Goal: Task Accomplishment & Management: Manage account settings

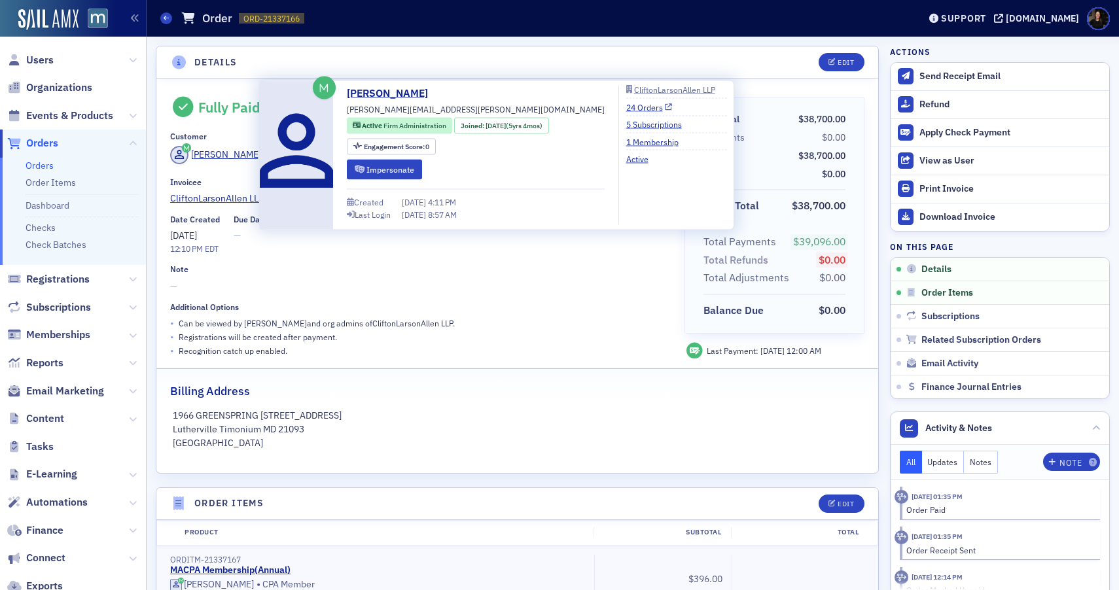
click at [626, 106] on link "24 Orders" at bounding box center [649, 107] width 46 height 12
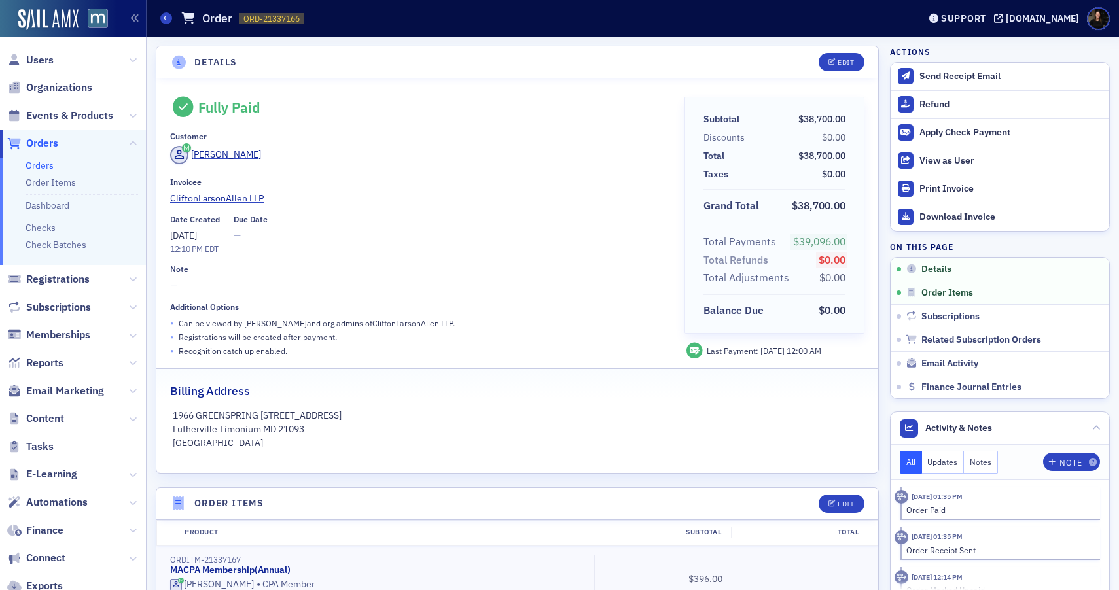
scroll to position [93, 0]
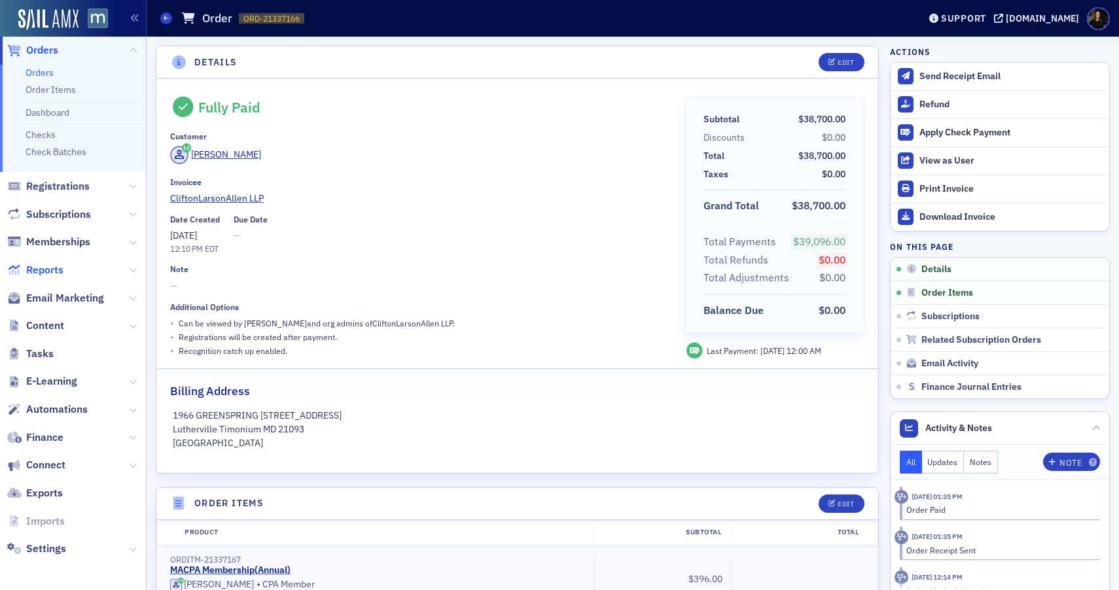
click at [60, 273] on span "Reports" at bounding box center [44, 270] width 37 height 14
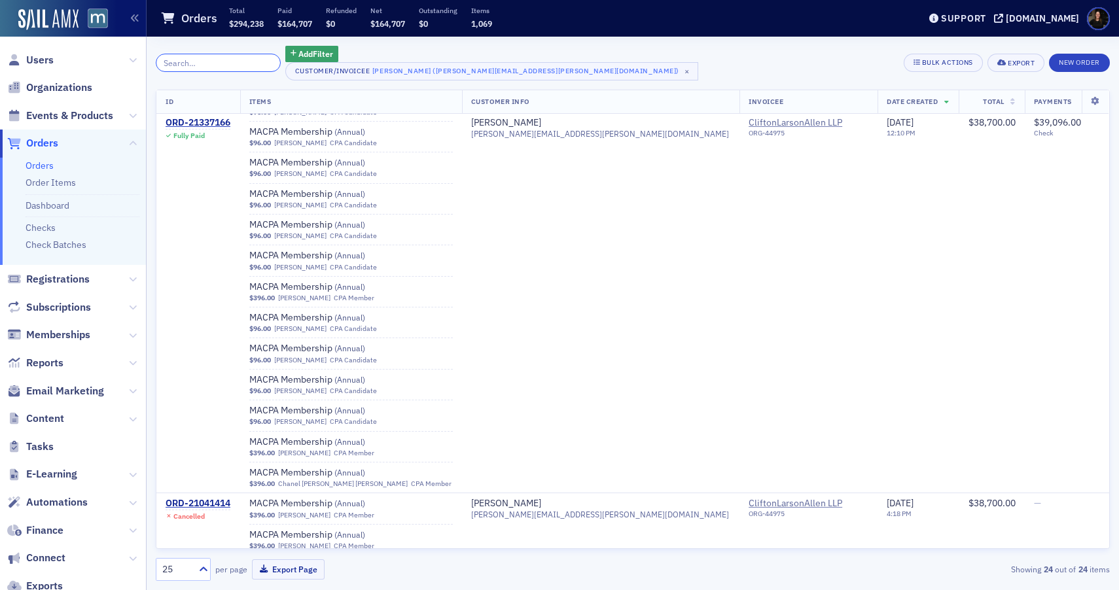
scroll to position [93, 0]
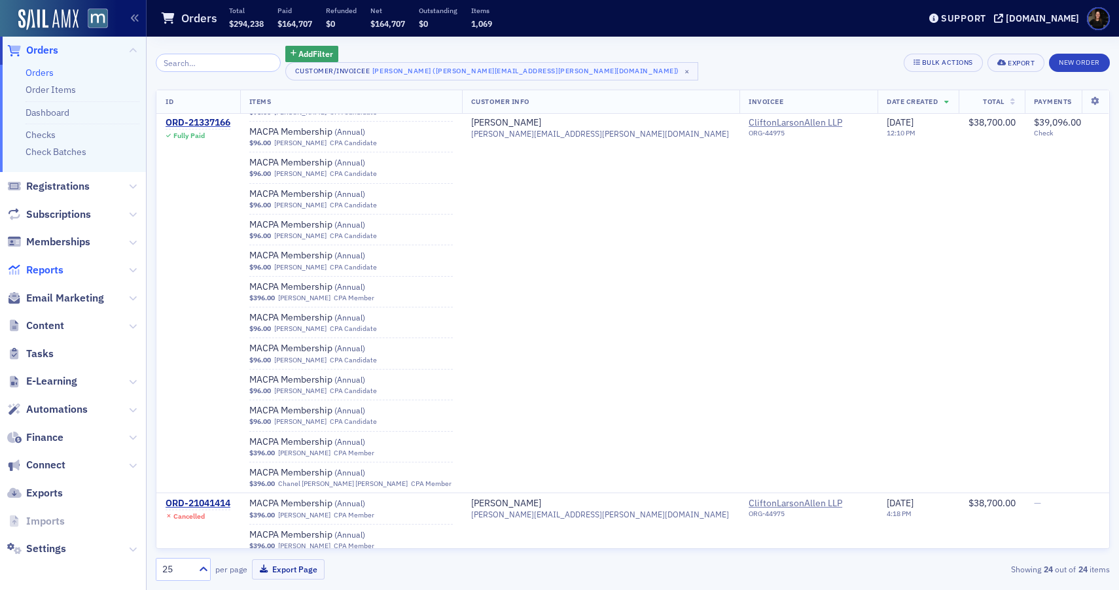
click at [53, 268] on span "Reports" at bounding box center [44, 270] width 37 height 14
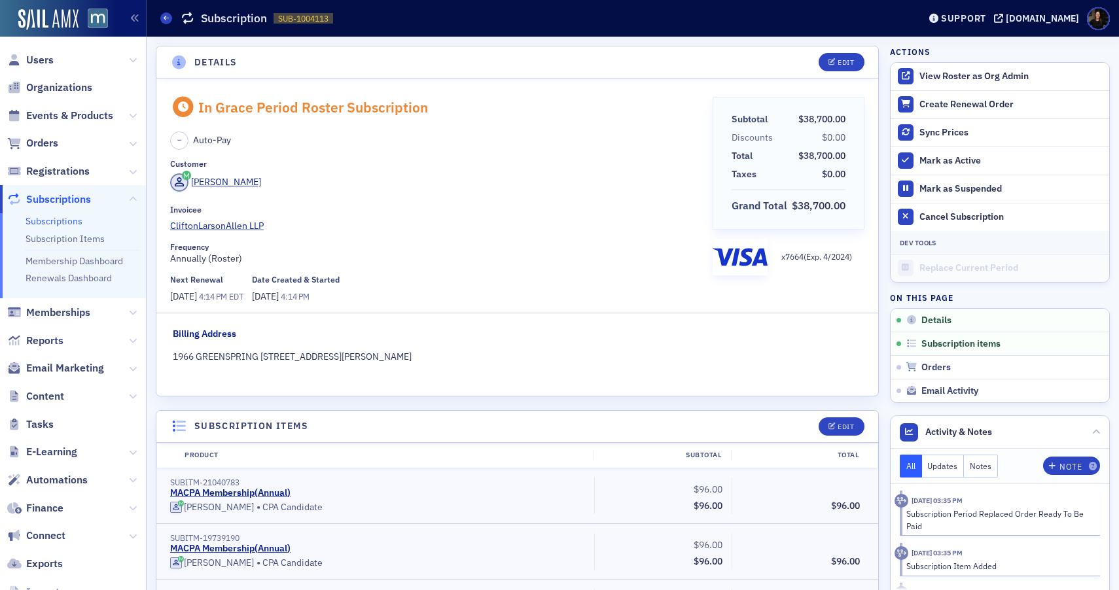
click at [46, 59] on span "Users" at bounding box center [39, 60] width 27 height 14
click at [45, 59] on span "Users" at bounding box center [39, 60] width 27 height 14
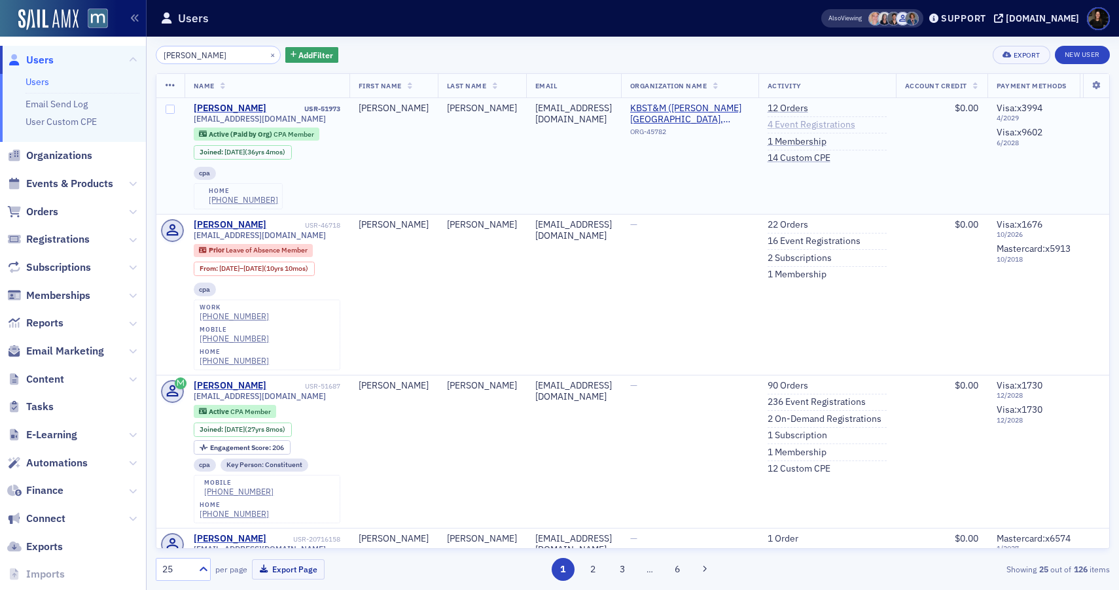
type input "[PERSON_NAME]"
click at [834, 124] on link "4 Event Registrations" at bounding box center [812, 125] width 88 height 12
click at [808, 107] on link "12 Orders" at bounding box center [788, 109] width 41 height 12
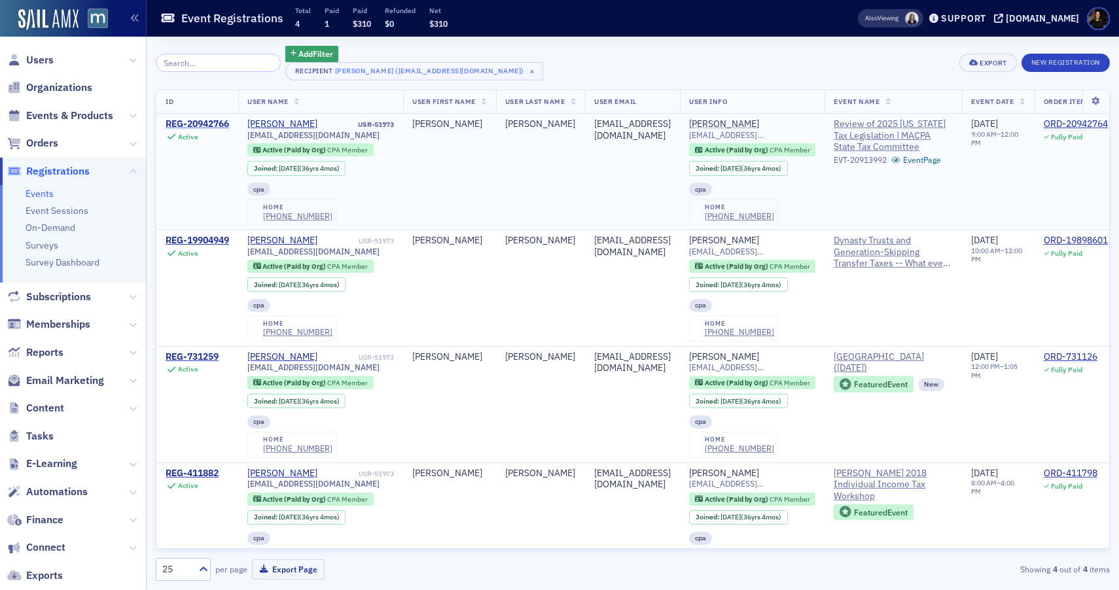
click at [217, 122] on div "REG-20942766" at bounding box center [197, 124] width 63 height 12
click at [188, 240] on div "REG-19904949" at bounding box center [197, 241] width 63 height 12
click at [197, 355] on div "REG-731259" at bounding box center [192, 357] width 53 height 12
click at [201, 471] on div "REG-411882" at bounding box center [192, 474] width 53 height 12
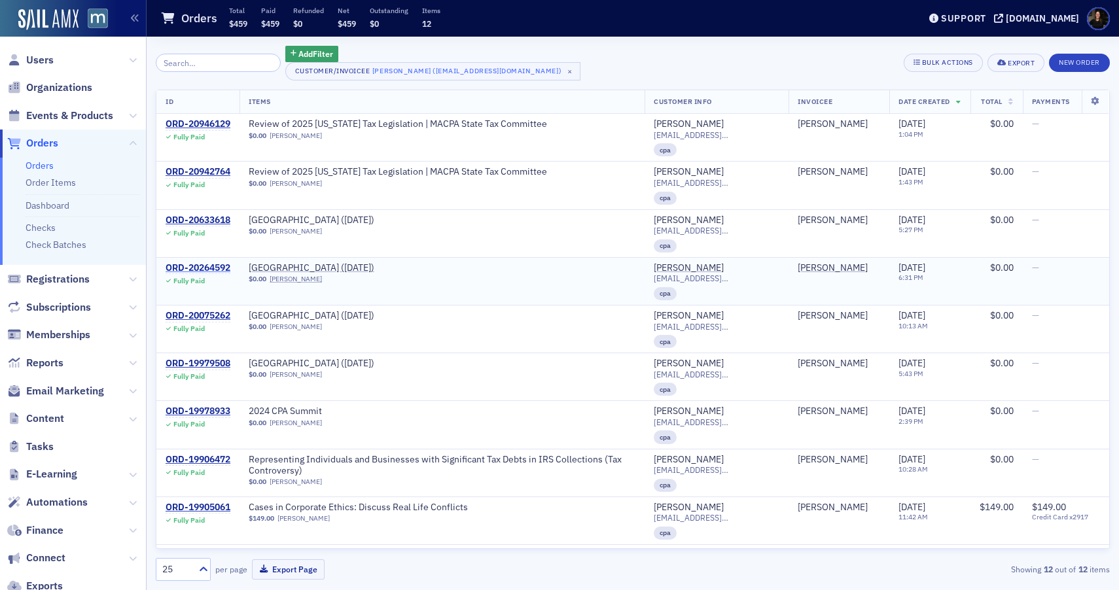
click at [190, 266] on div "ORD-20264592" at bounding box center [198, 268] width 65 height 12
click at [224, 316] on div "ORD-20075262" at bounding box center [198, 316] width 65 height 12
click at [222, 362] on div "ORD-19979508" at bounding box center [198, 364] width 65 height 12
click at [219, 407] on div "ORD-19978933" at bounding box center [198, 412] width 65 height 12
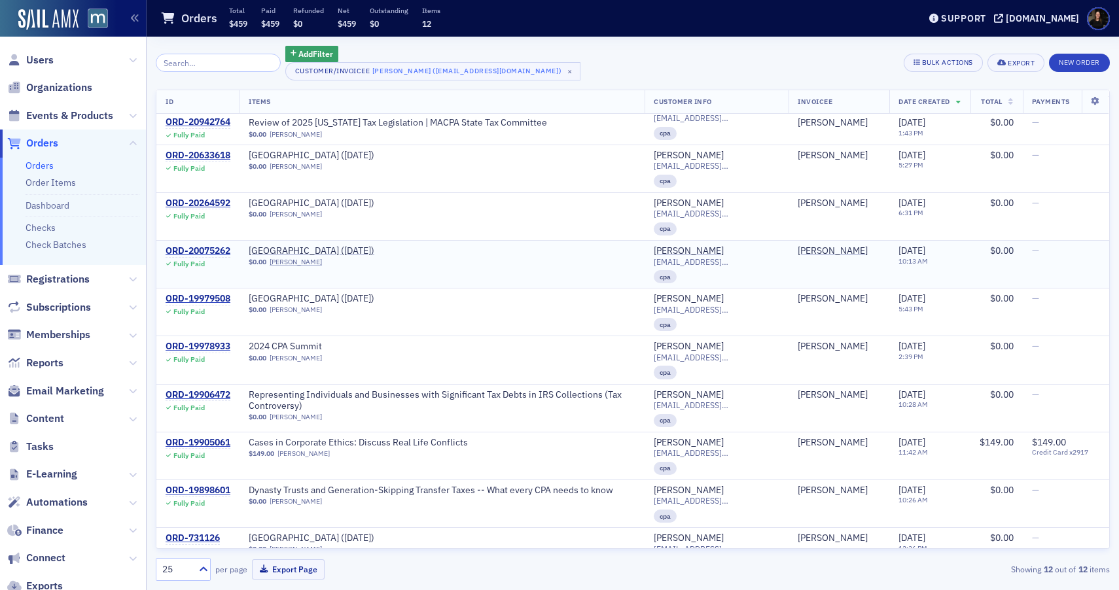
scroll to position [139, 0]
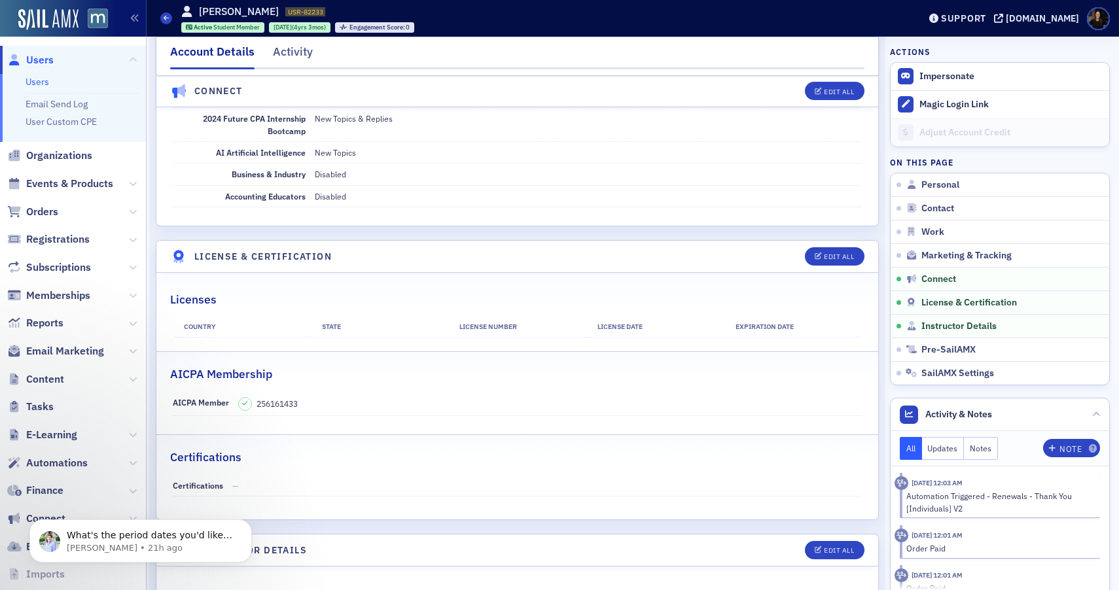
scroll to position [308, 0]
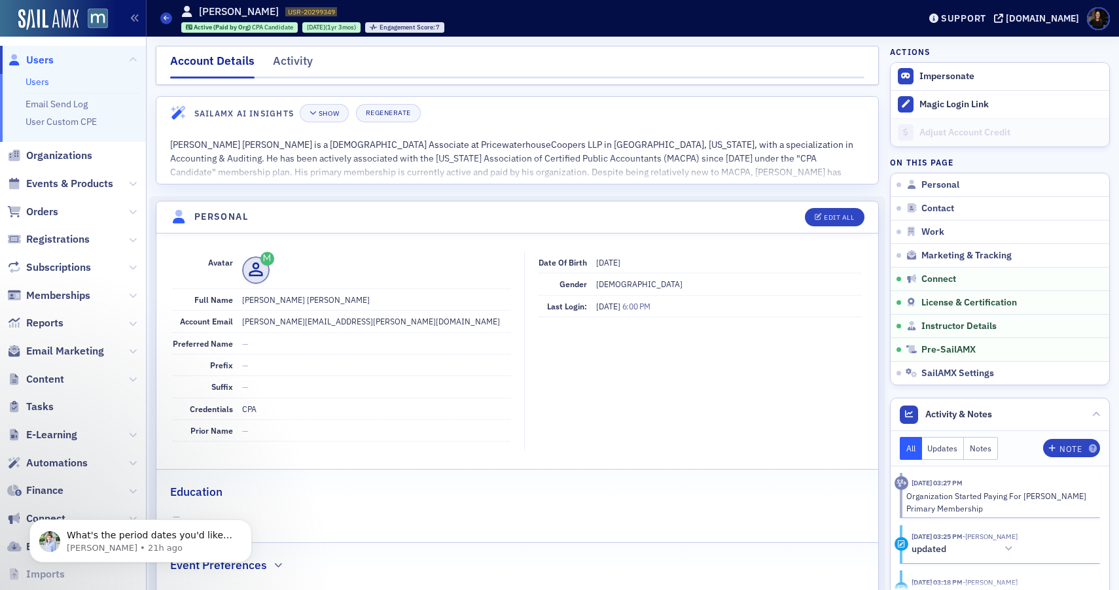
scroll to position [2498, 0]
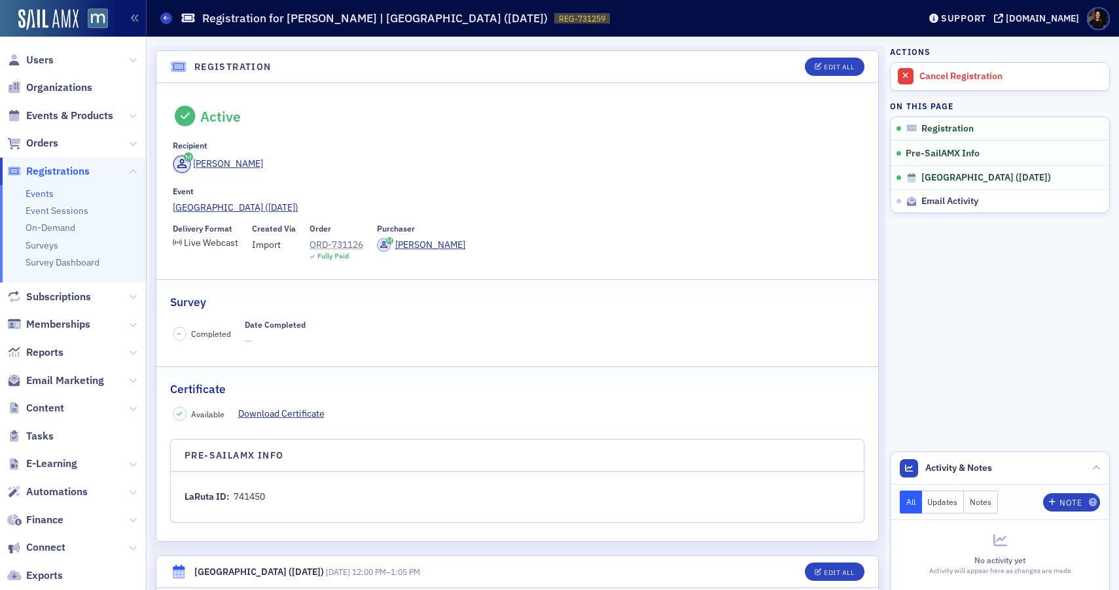
click at [323, 242] on div "ORD-731126" at bounding box center [337, 245] width 54 height 14
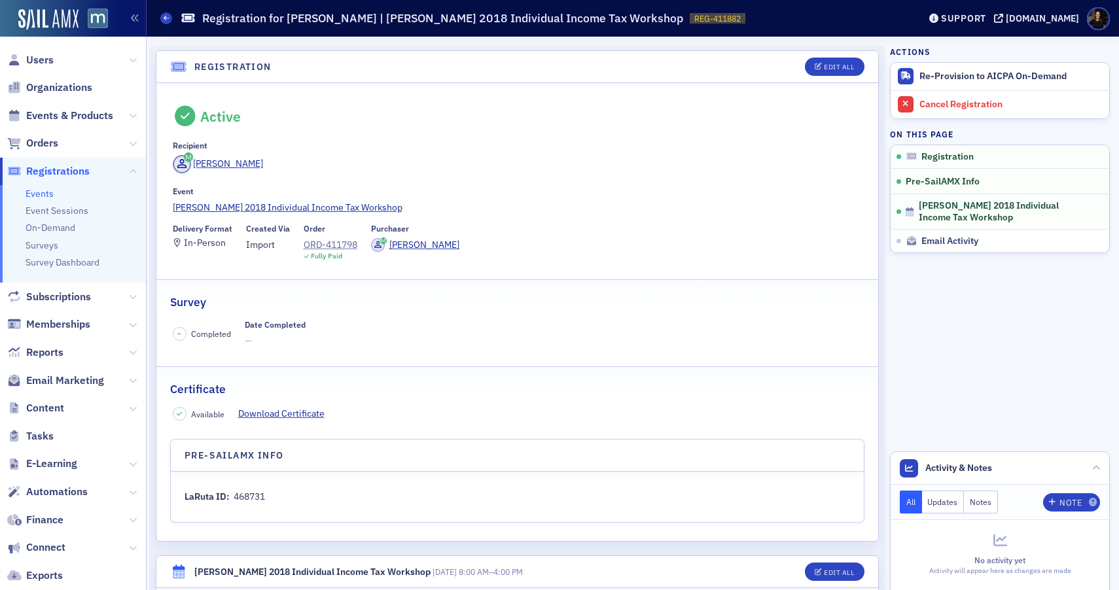
scroll to position [279, 0]
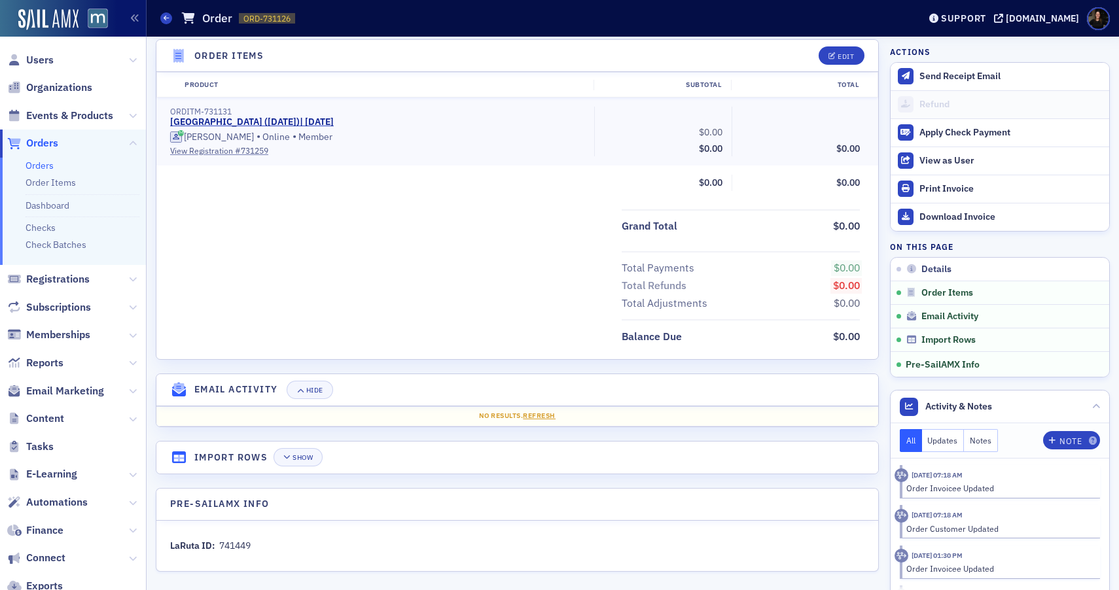
scroll to position [405, 0]
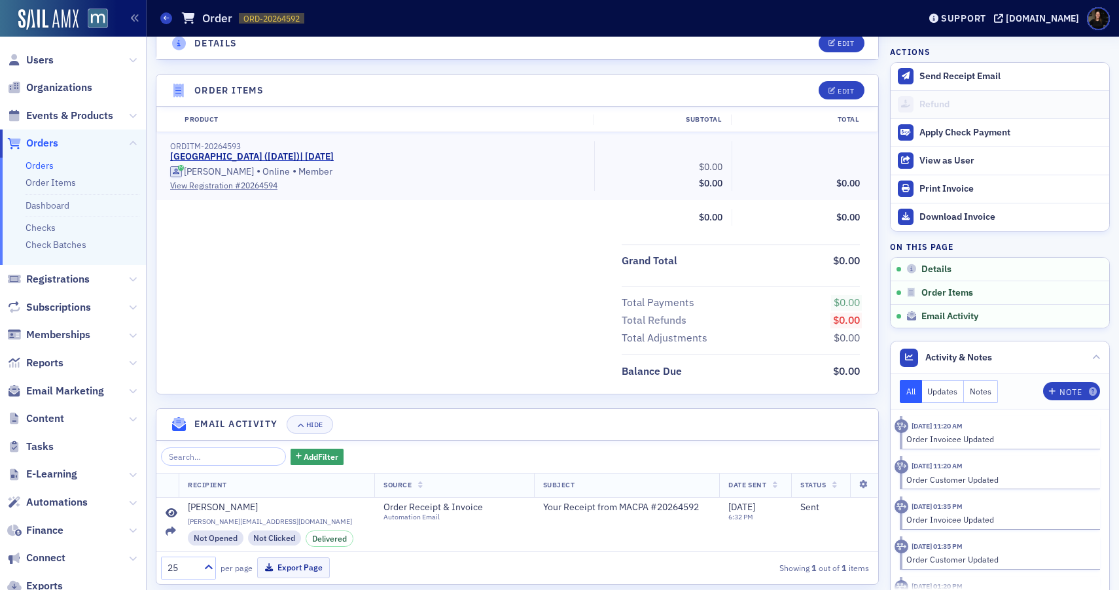
scroll to position [364, 0]
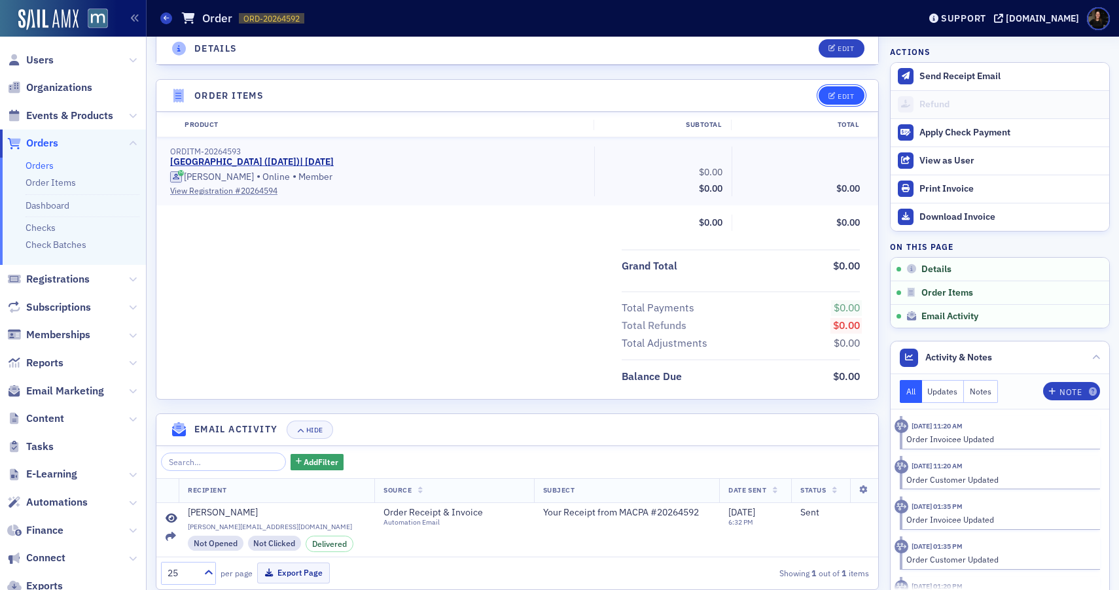
click at [840, 100] on button "Edit" at bounding box center [841, 95] width 45 height 18
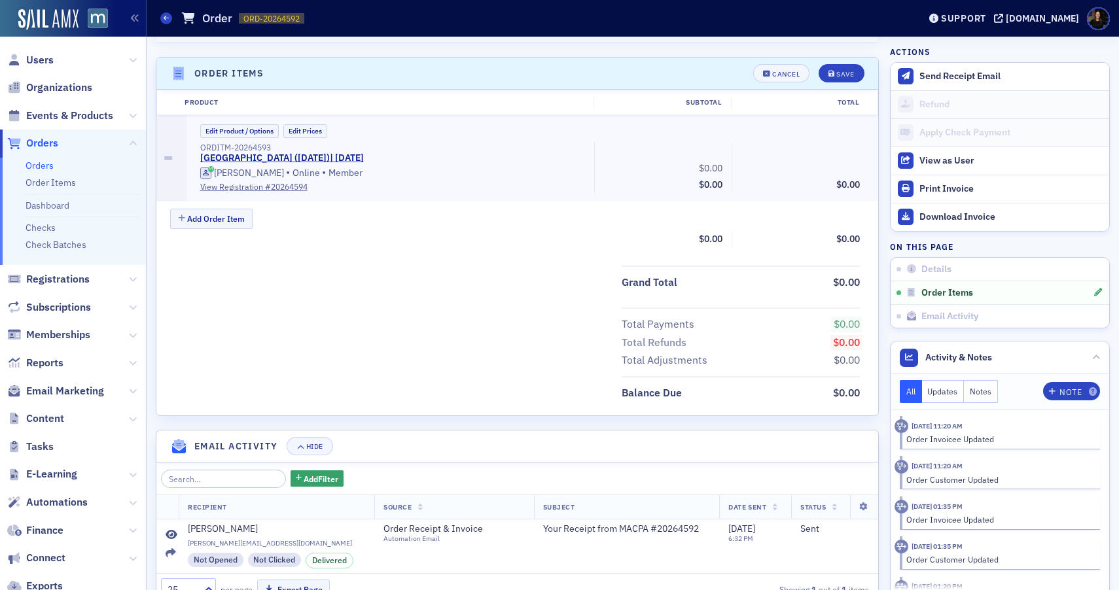
scroll to position [0, 0]
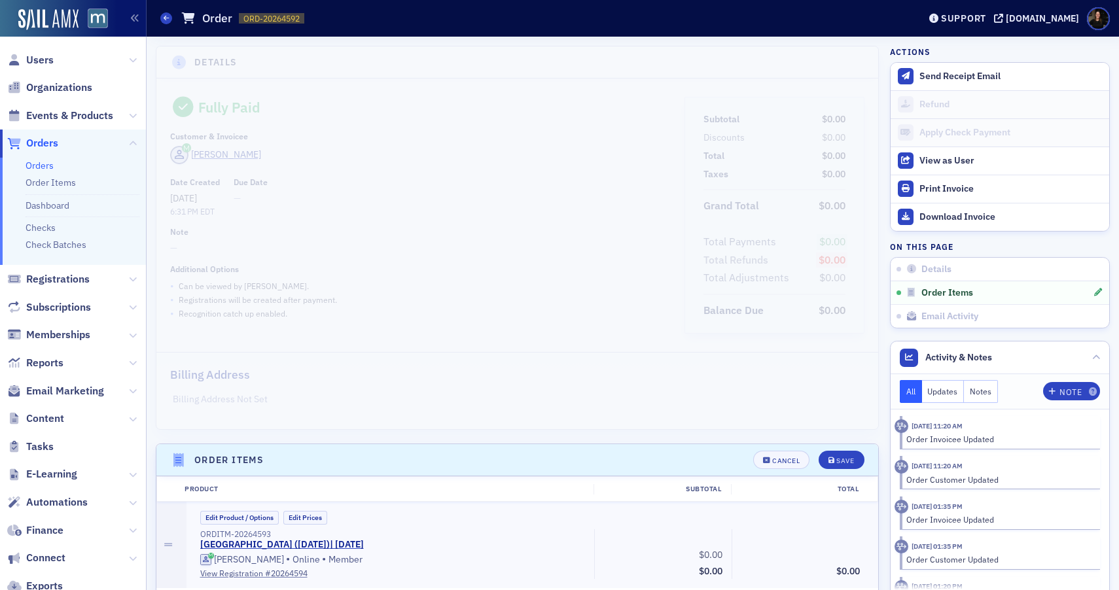
click at [718, 255] on div "Total Refunds" at bounding box center [735, 261] width 65 height 16
click at [219, 571] on link "View Registration # 20264594" at bounding box center [392, 573] width 385 height 12
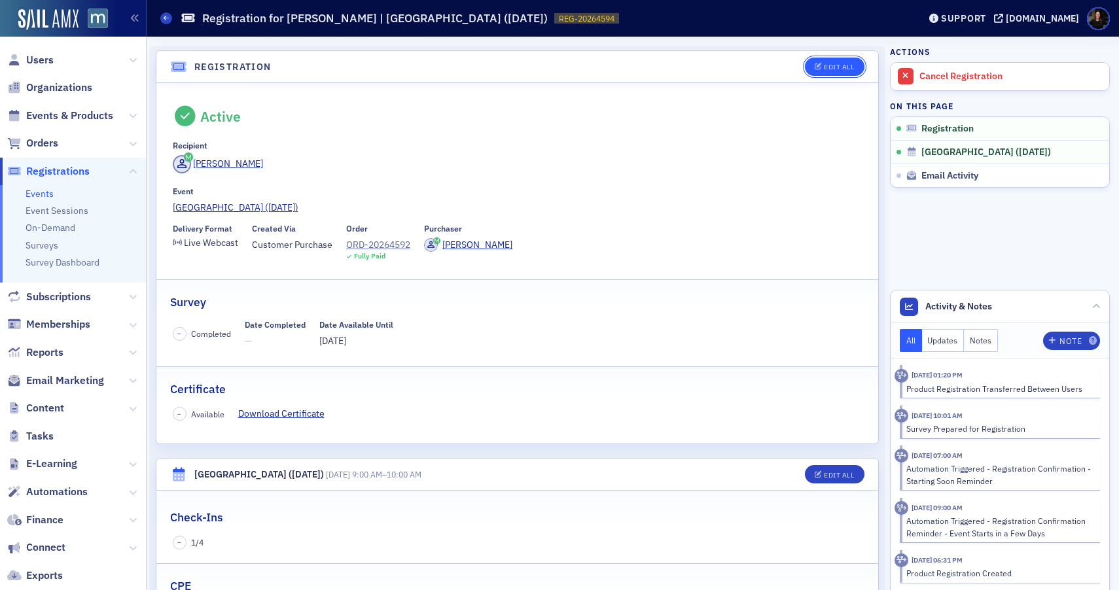
click at [830, 65] on div "Edit All" at bounding box center [839, 66] width 30 height 7
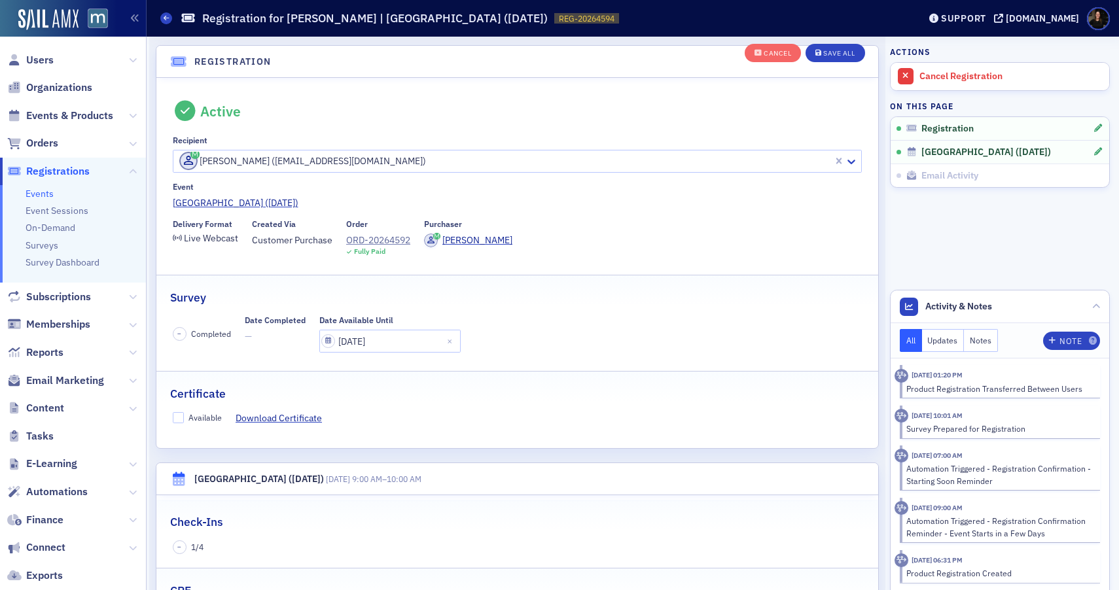
scroll to position [35, 0]
click at [325, 156] on div at bounding box center [505, 159] width 654 height 16
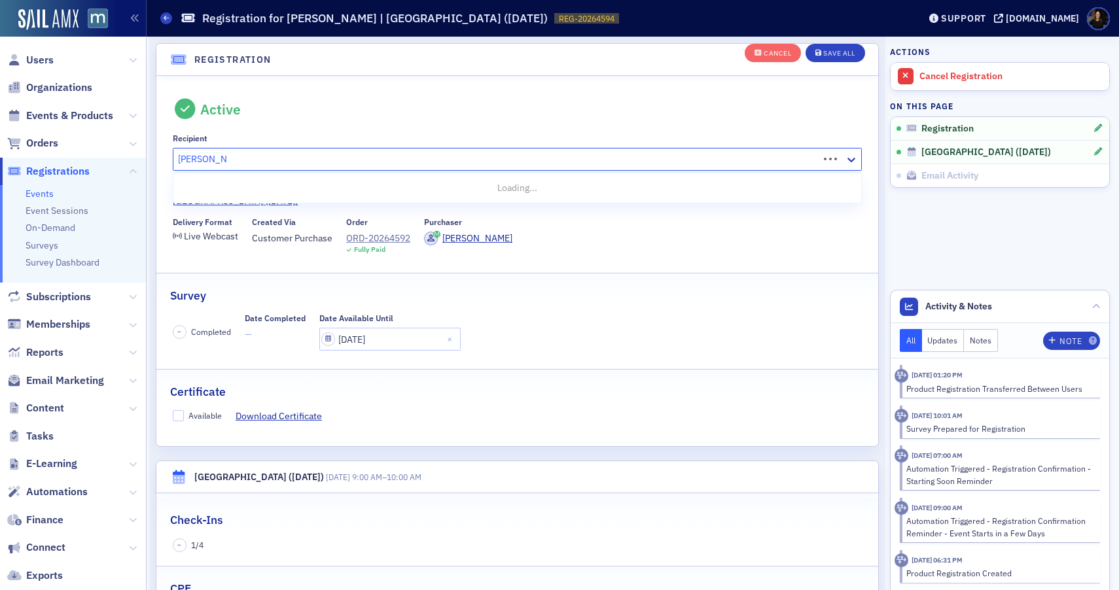
type input "[PERSON_NAME]"
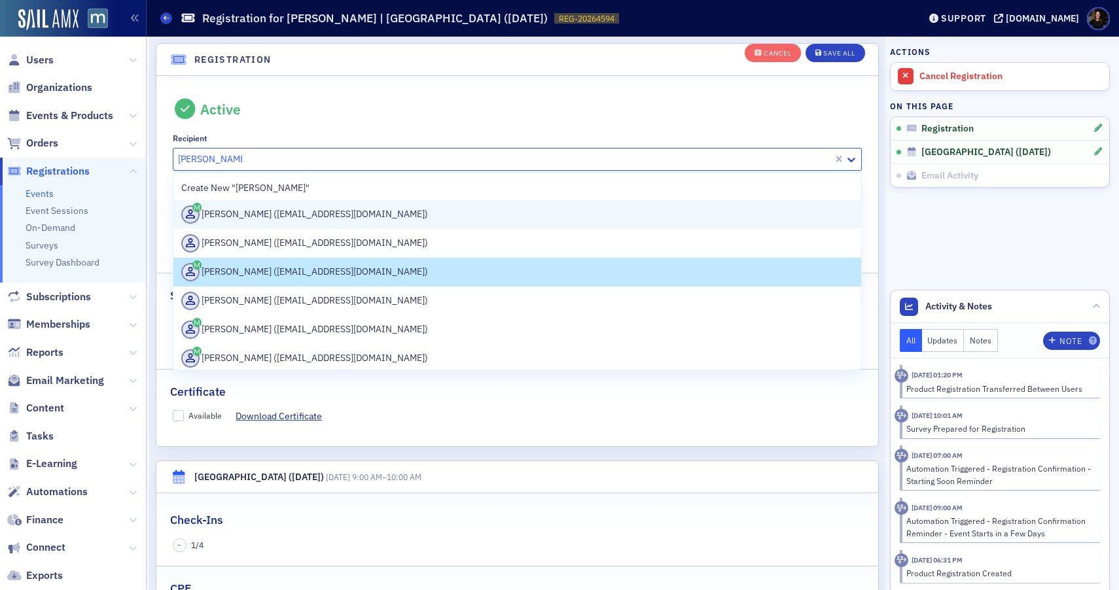
click at [303, 217] on div "[PERSON_NAME] ([EMAIL_ADDRESS][DOMAIN_NAME])" at bounding box center [517, 214] width 673 height 18
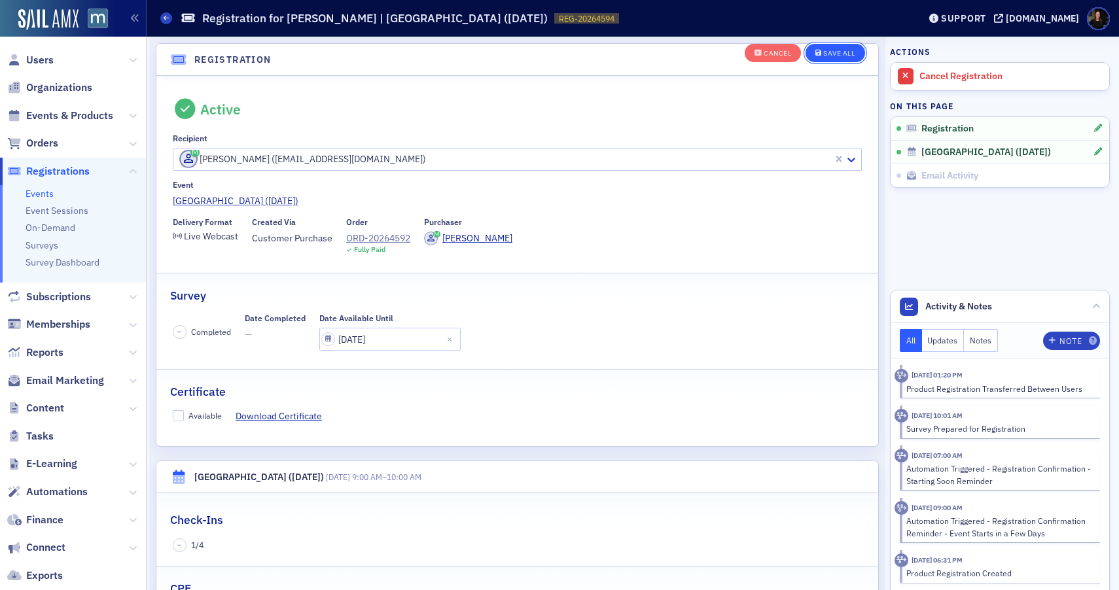
click at [853, 56] on div "Save All" at bounding box center [838, 53] width 31 height 7
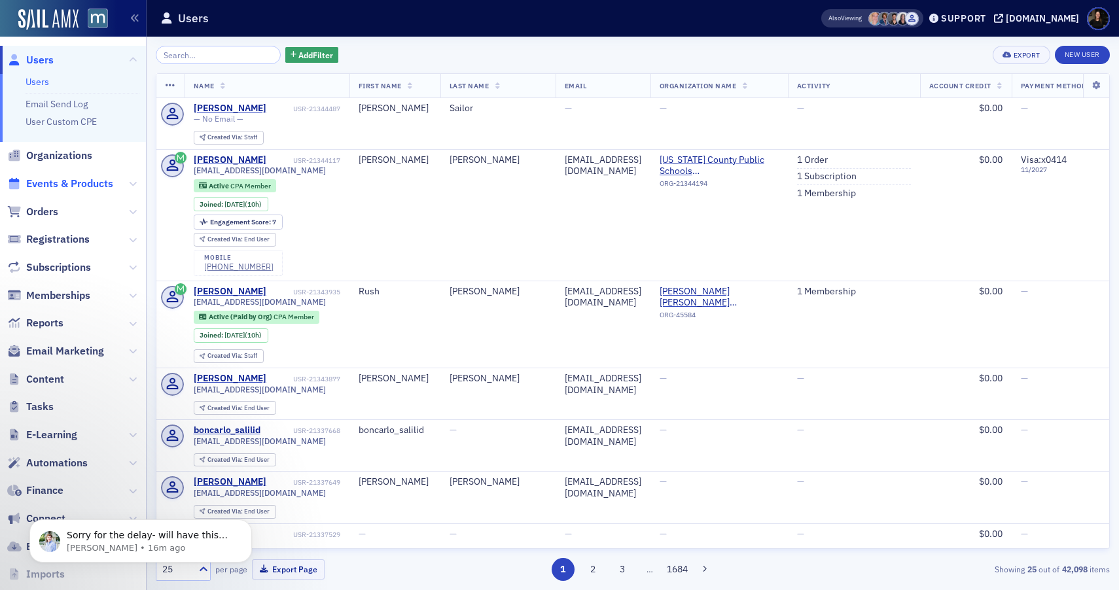
click at [66, 187] on span "Events & Products" at bounding box center [69, 184] width 87 height 14
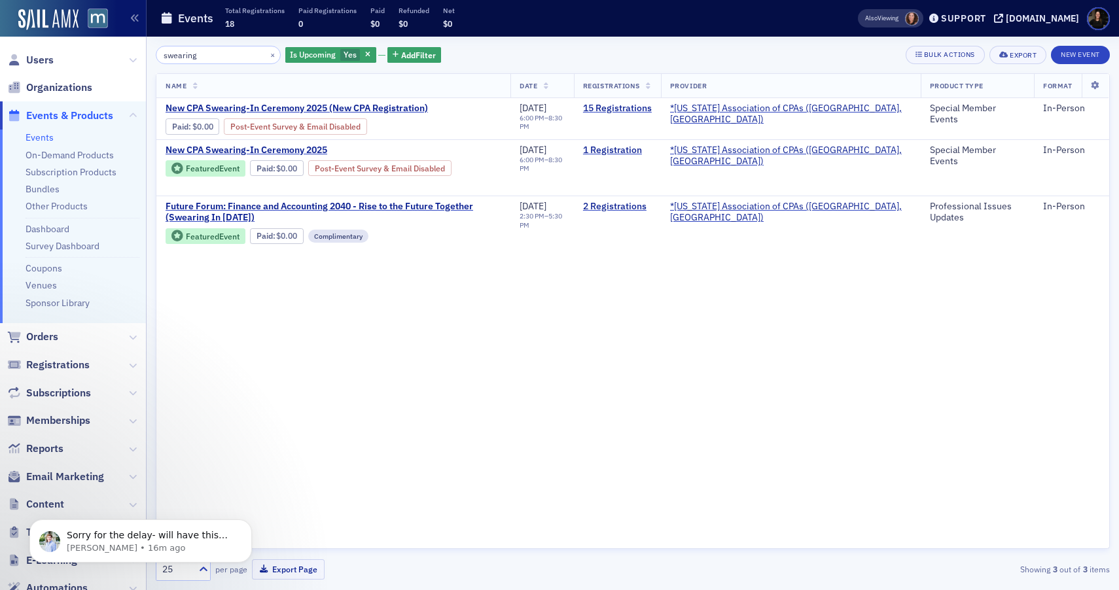
type input "swearing"
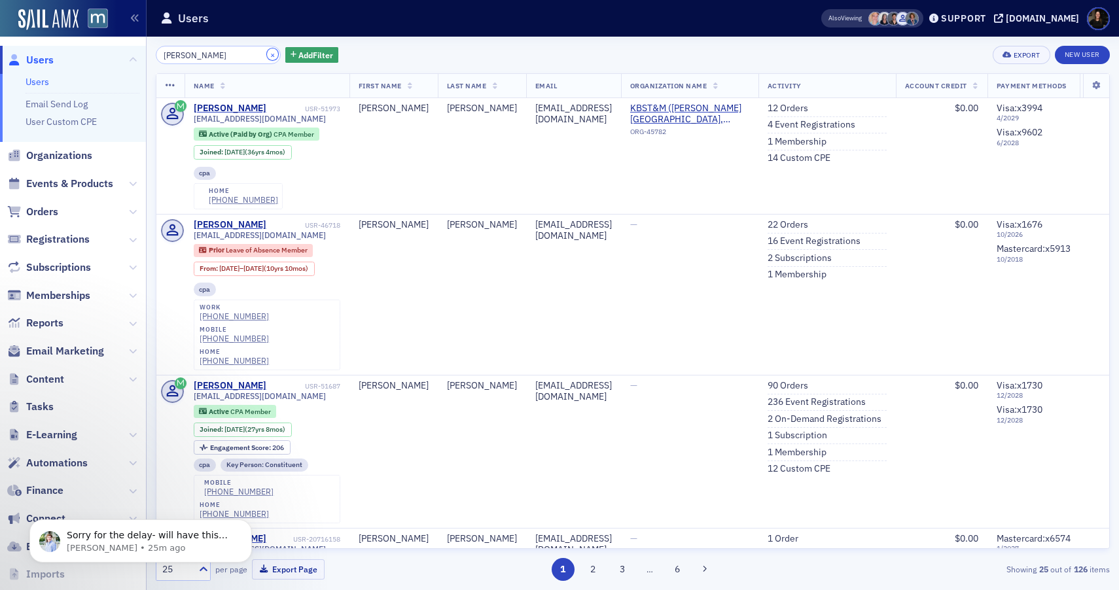
click at [267, 55] on button "×" at bounding box center [273, 54] width 12 height 12
click at [219, 55] on input "search" at bounding box center [218, 55] width 125 height 18
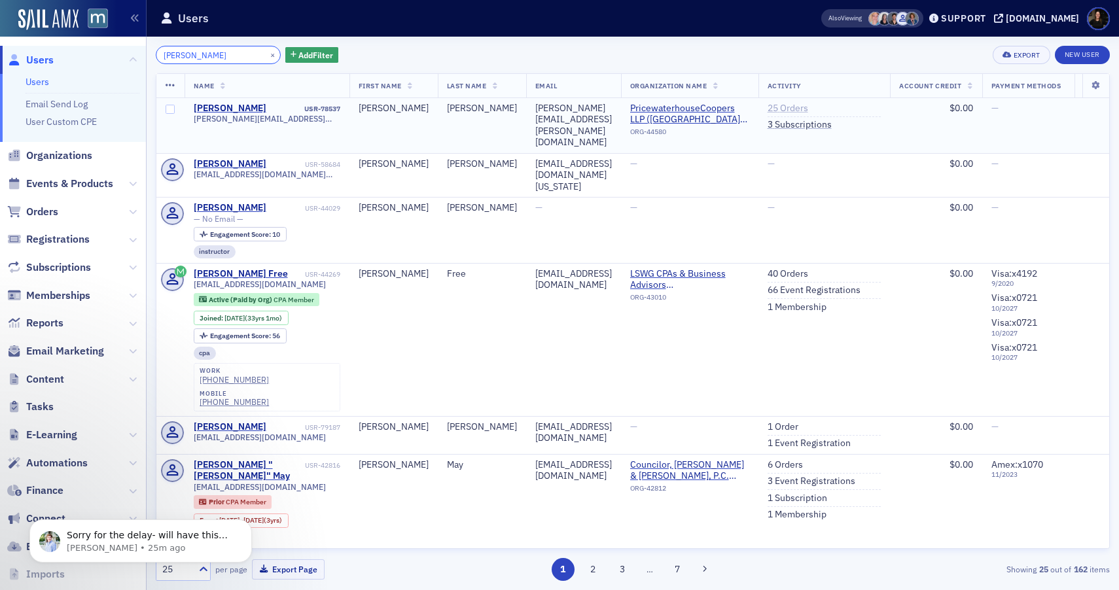
type input "[PERSON_NAME]"
click at [808, 111] on link "25 Orders" at bounding box center [788, 109] width 41 height 12
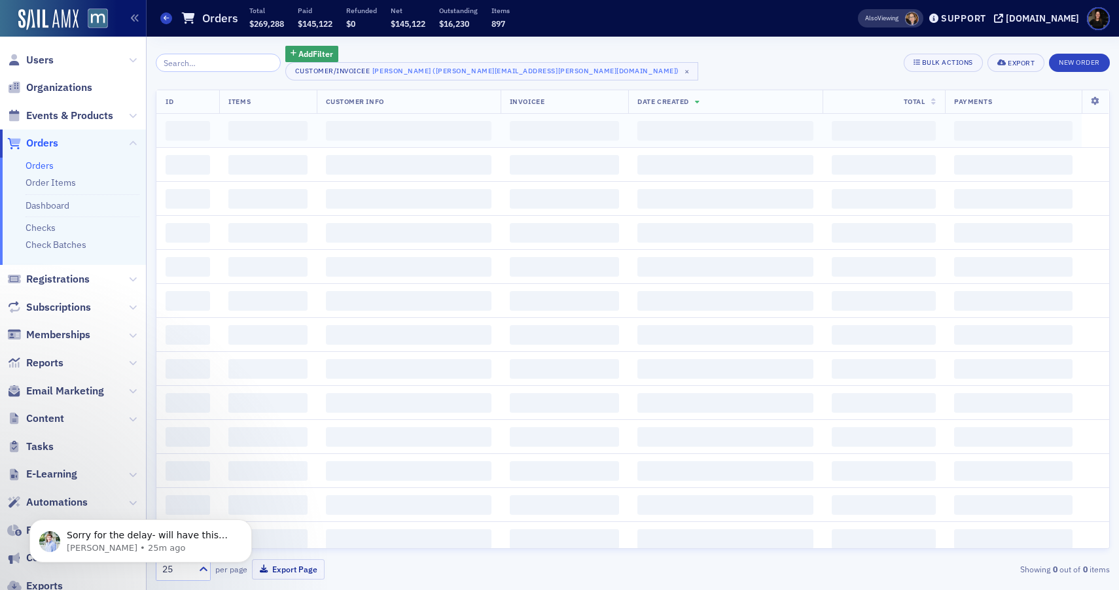
scroll to position [1, 0]
